Goal: Learn about a topic

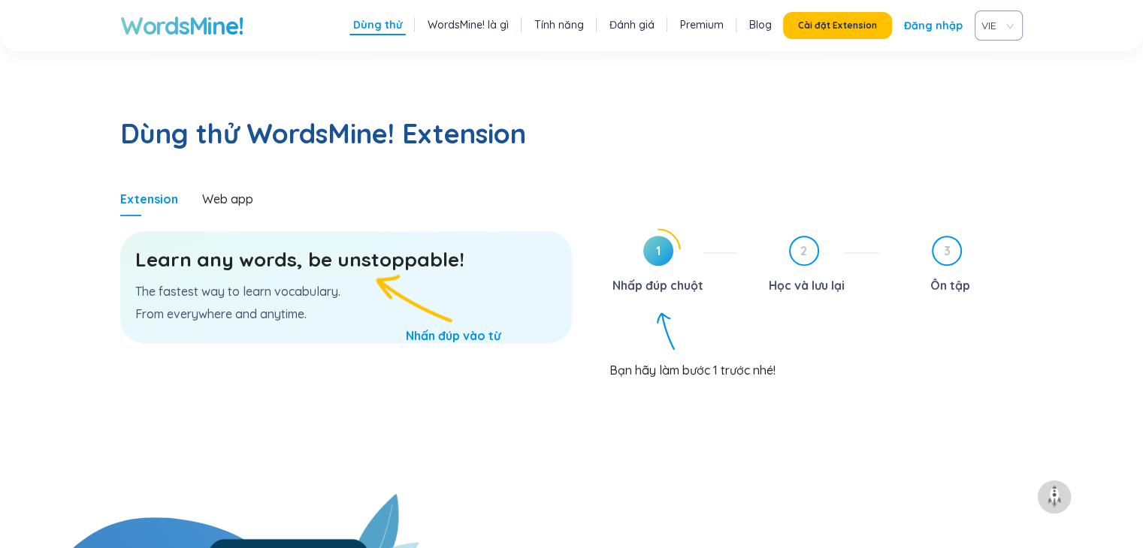
drag, startPoint x: 791, startPoint y: 208, endPoint x: 728, endPoint y: 209, distance: 63.1
click at [790, 236] on div "2 Học và lưu lại" at bounding box center [814, 267] width 131 height 62
click at [644, 236] on span "1" at bounding box center [658, 251] width 30 height 30
click at [673, 236] on div "1" at bounding box center [658, 251] width 30 height 30
drag, startPoint x: 823, startPoint y: 196, endPoint x: 935, endPoint y: 193, distance: 112.0
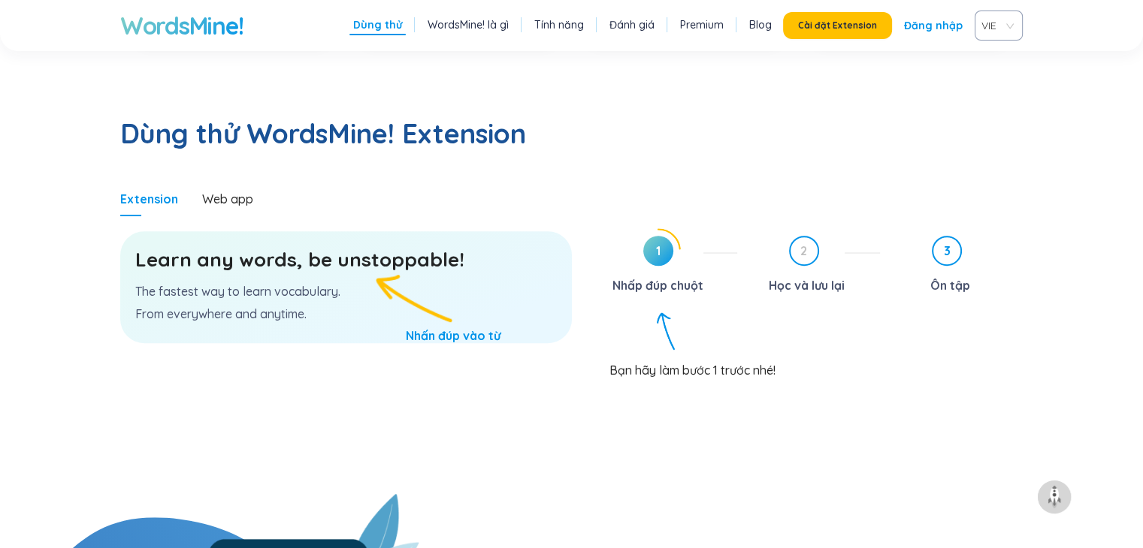
click at [826, 236] on div "2 Học và lưu lại" at bounding box center [814, 267] width 131 height 62
drag, startPoint x: 935, startPoint y: 193, endPoint x: 885, endPoint y: 81, distance: 122.7
click at [938, 237] on span "3" at bounding box center [946, 250] width 27 height 27
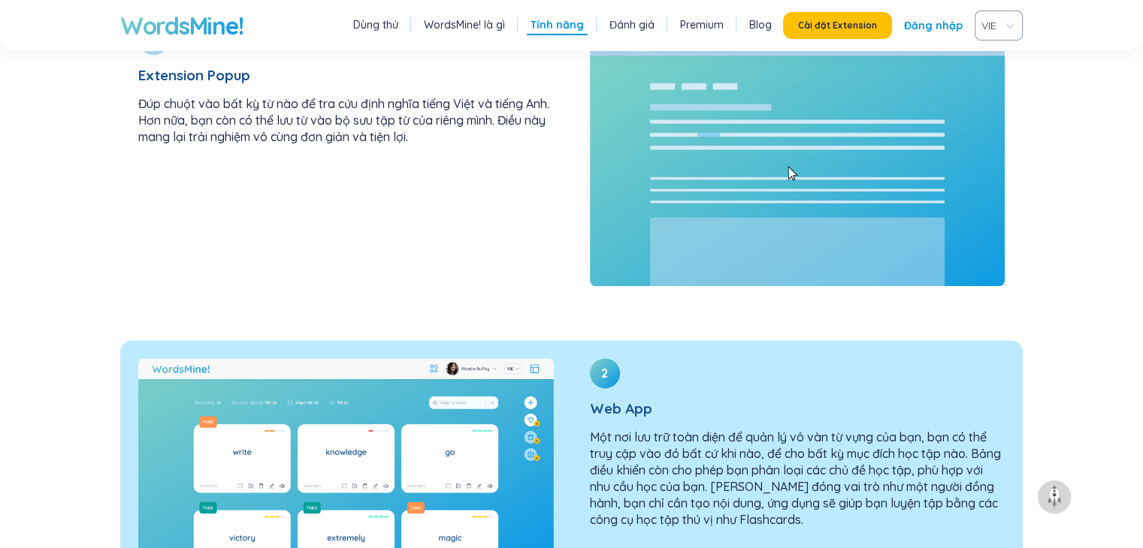
scroll to position [1953, 0]
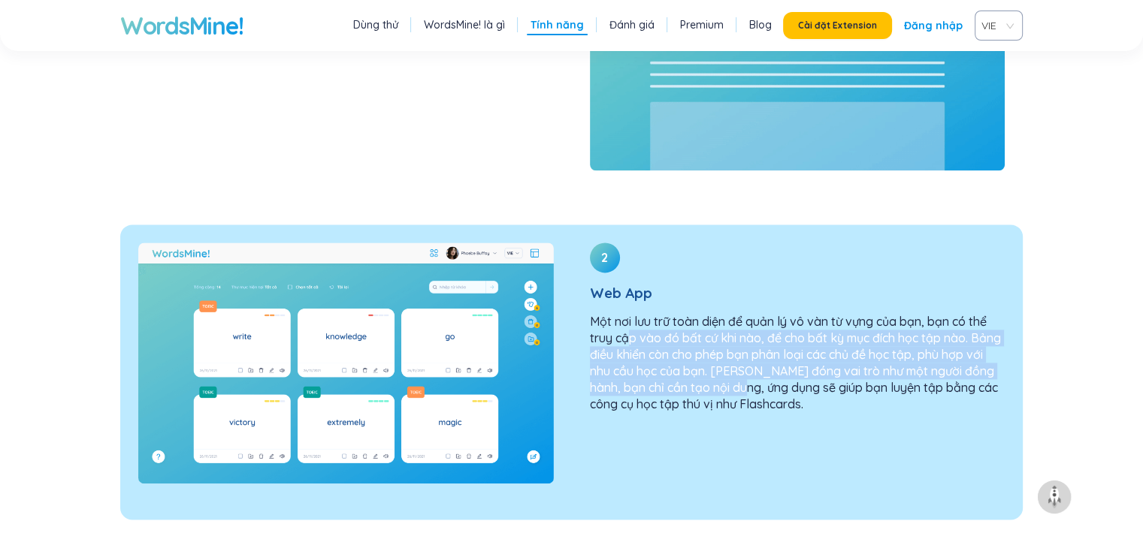
drag, startPoint x: 630, startPoint y: 284, endPoint x: 781, endPoint y: 343, distance: 162.3
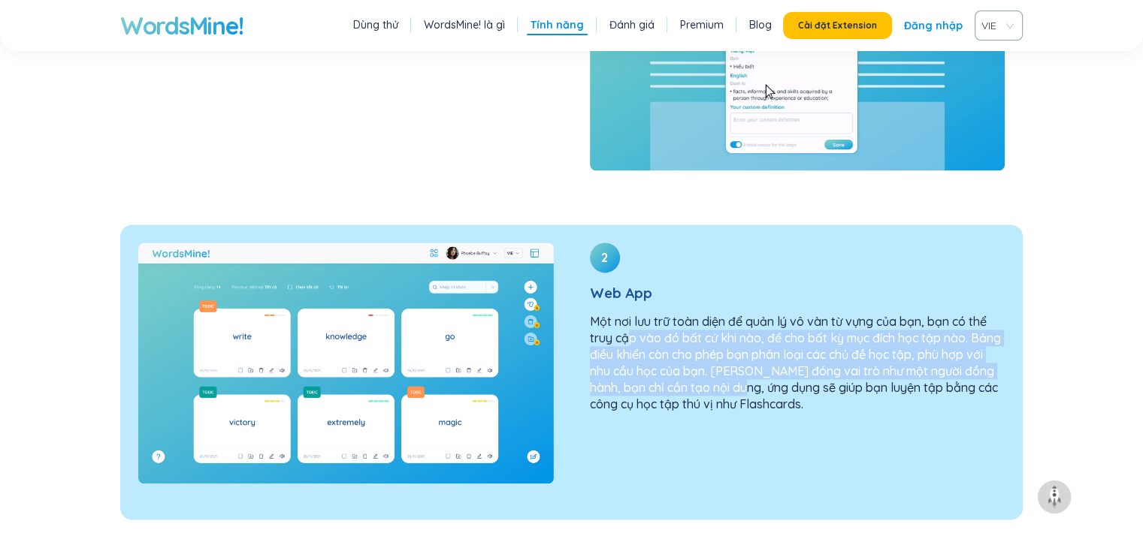
click at [768, 328] on p "Một nơi lưu trữ toàn diện để quản lý vô vàn từ vựng của bạn, bạn có thể truy cậ…" at bounding box center [797, 362] width 415 height 99
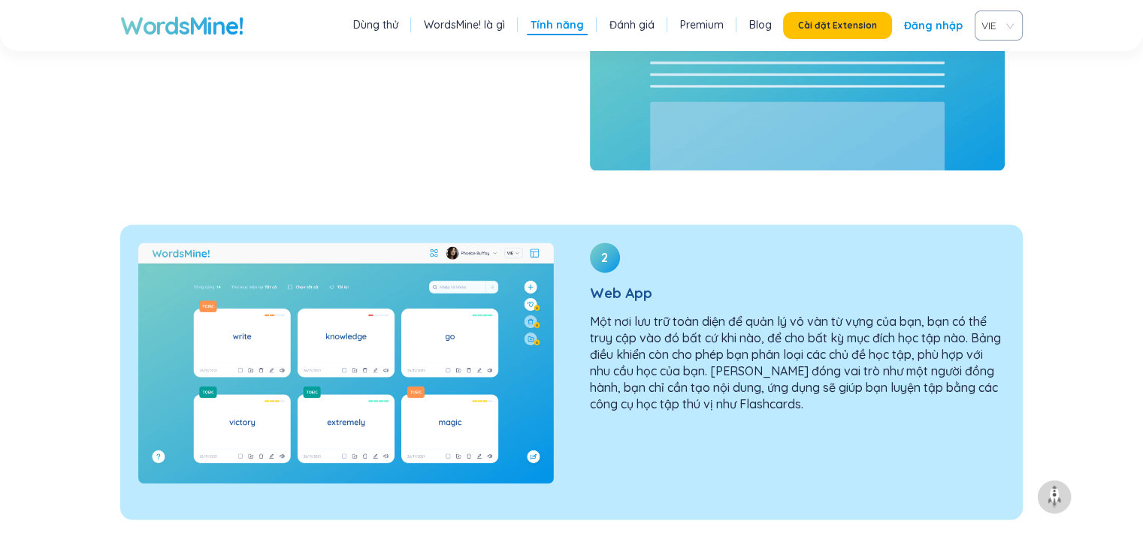
click at [823, 357] on div "2 Web App Một nơi lưu trữ toàn diện để quản lý vô vàn từ vựng của bạn, bạn có t…" at bounding box center [798, 334] width 452 height 218
